Goal: Navigation & Orientation: Go to known website

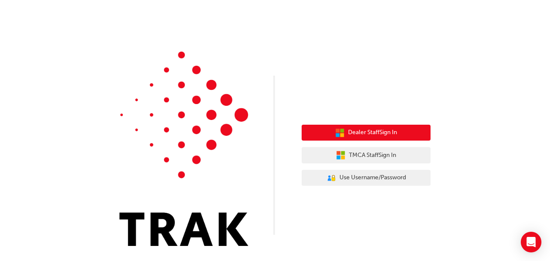
click at [360, 129] on span "Dealer Staff Sign In" at bounding box center [372, 133] width 49 height 10
